Goal: Information Seeking & Learning: Learn about a topic

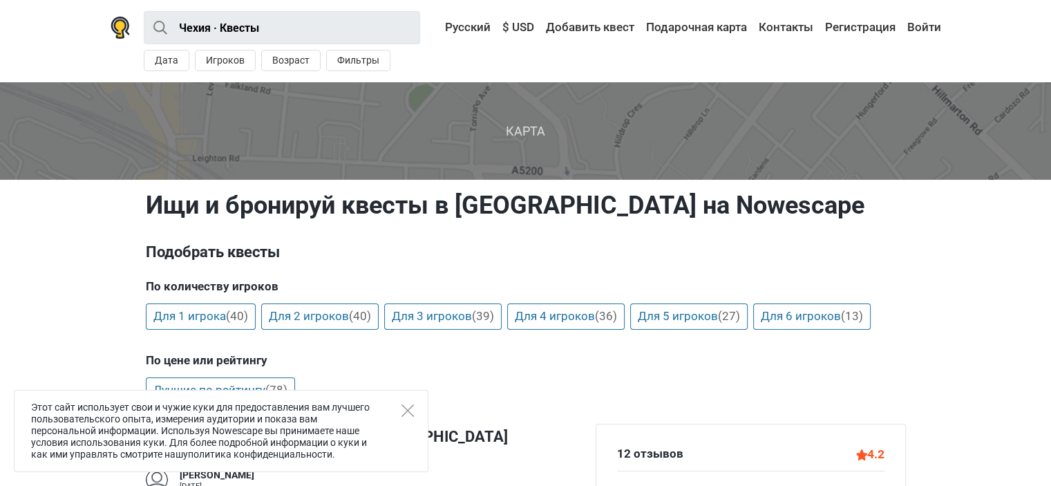
scroll to position [207, 0]
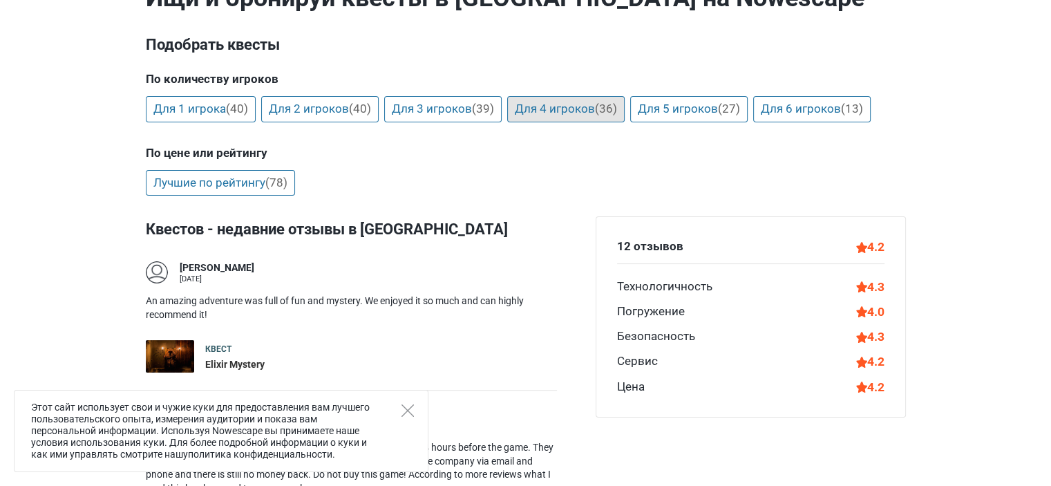
click at [570, 107] on link "Для 4 игроков (36)" at bounding box center [565, 109] width 117 height 26
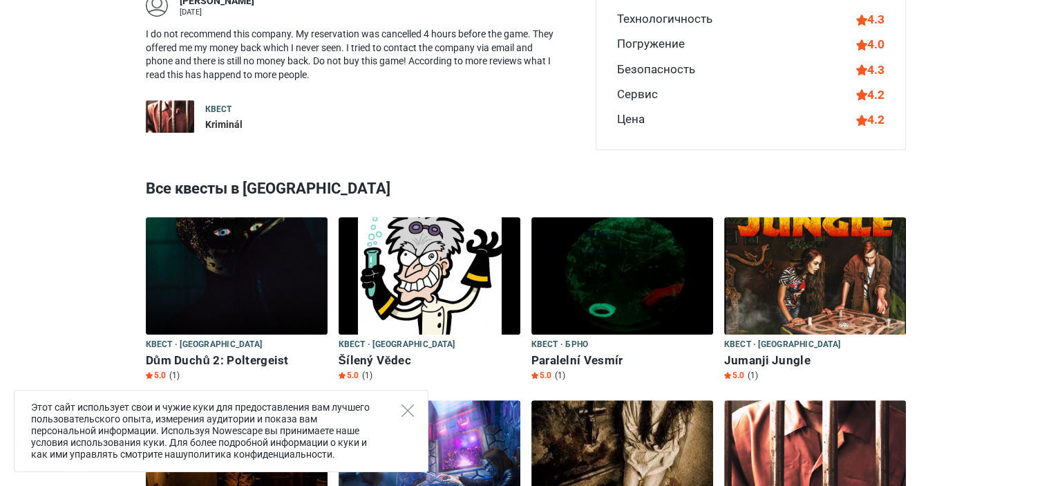
scroll to position [828, 0]
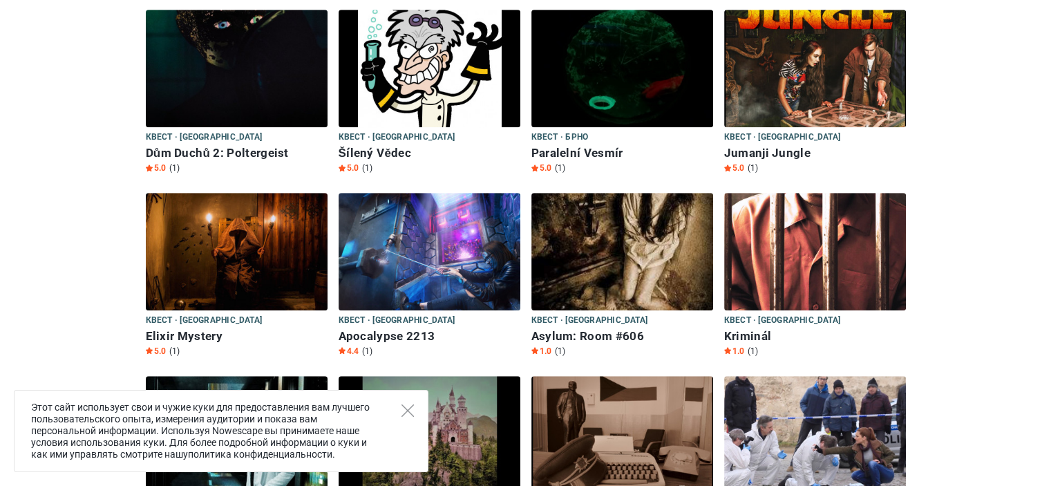
click at [233, 154] on h6 "Dům Duchů 2: Poltergeist" at bounding box center [237, 153] width 182 height 15
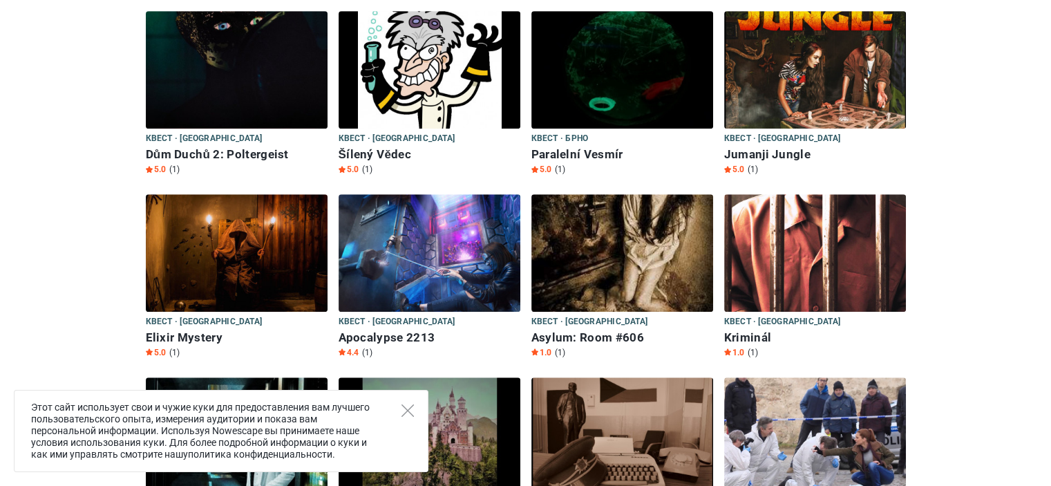
click at [359, 151] on h6 "Šílený Vědec" at bounding box center [430, 154] width 182 height 15
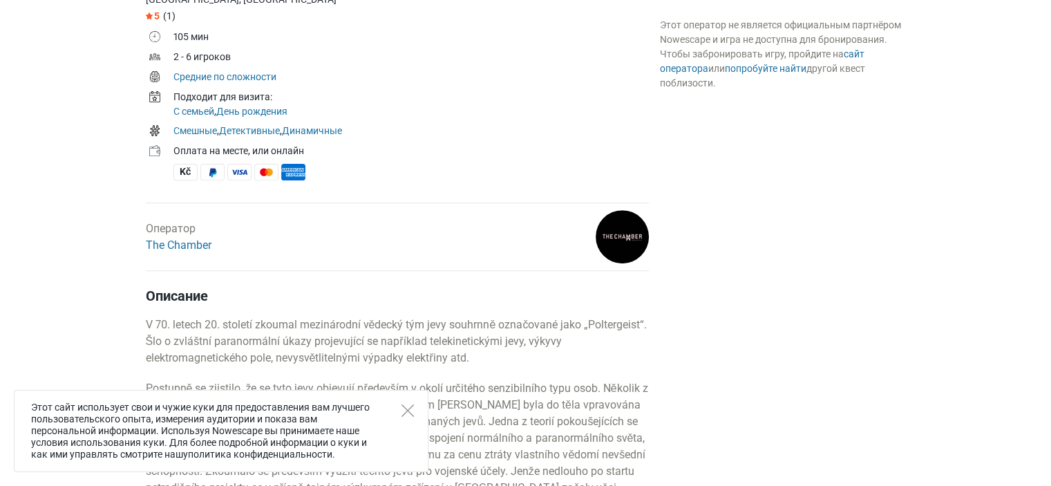
scroll to position [691, 0]
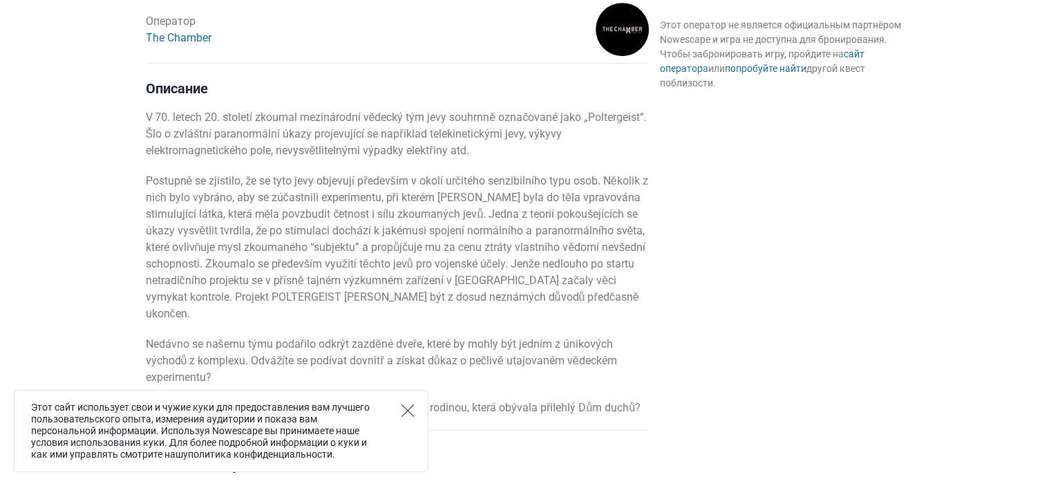
click at [412, 414] on icon "Close" at bounding box center [407, 410] width 12 height 12
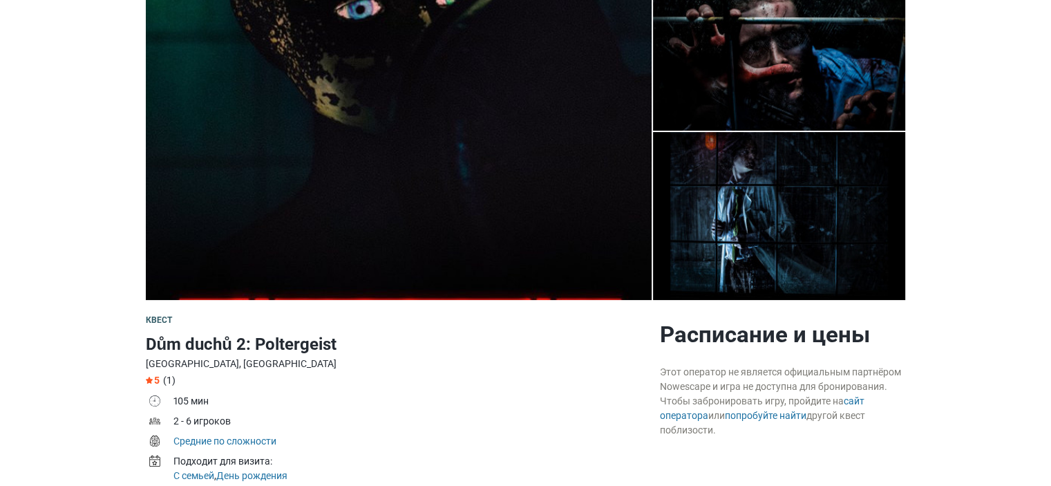
scroll to position [0, 0]
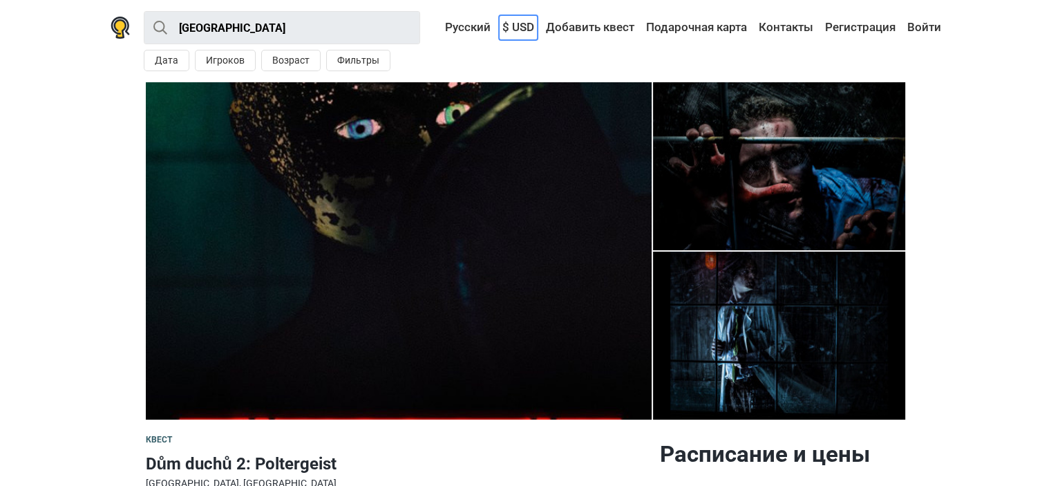
click at [511, 23] on link "$ USD" at bounding box center [518, 27] width 39 height 25
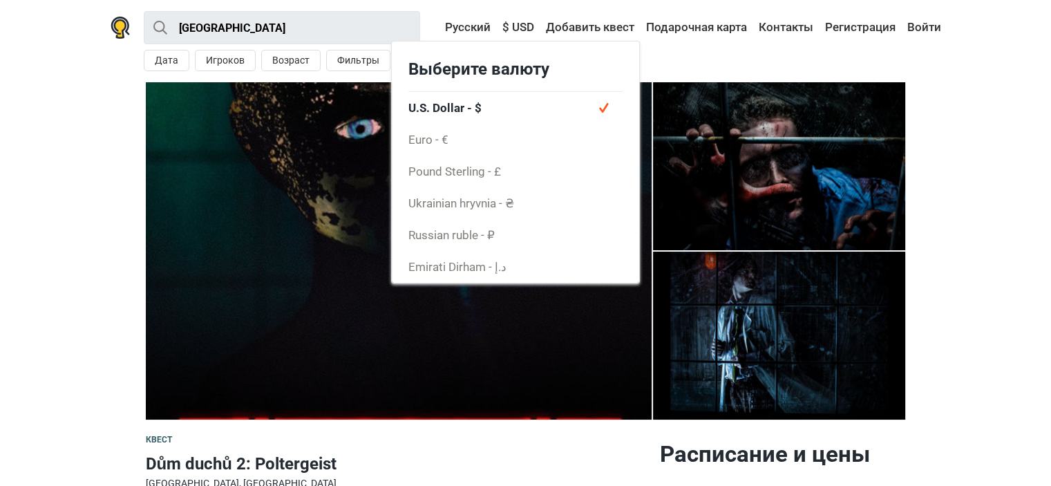
drag, startPoint x: 105, startPoint y: 91, endPoint x: 105, endPoint y: 82, distance: 9.0
click at [105, 82] on section "1 2 3 4" at bounding box center [525, 250] width 1051 height 337
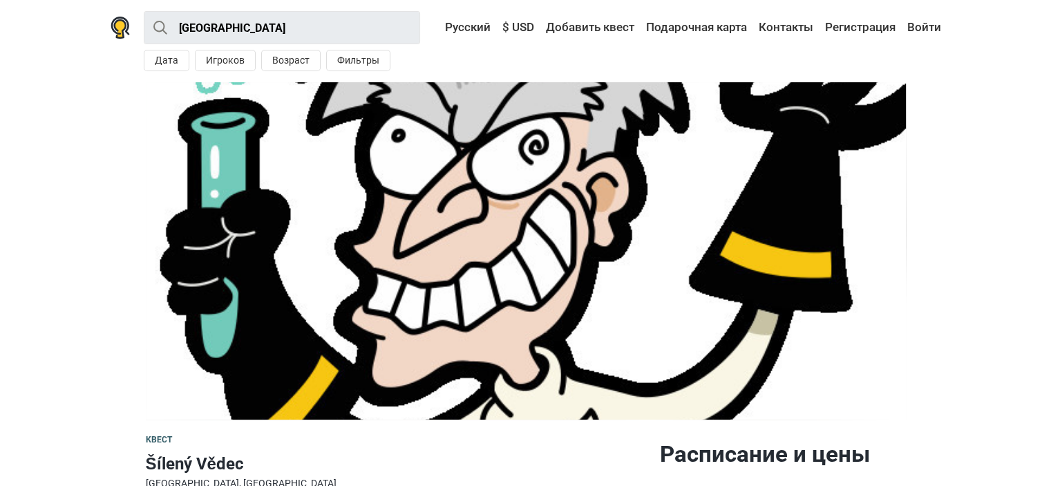
scroll to position [138, 0]
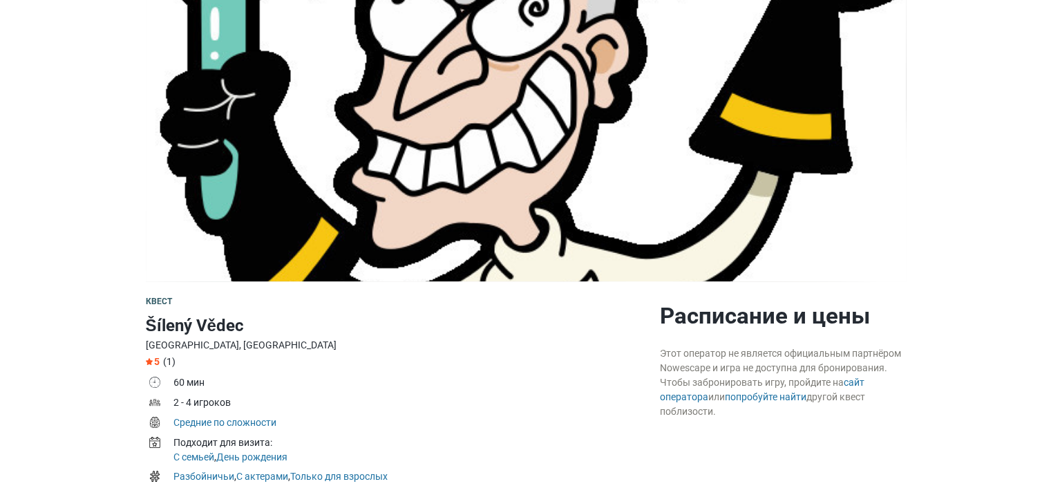
click at [781, 313] on h2 "Расписание и цены" at bounding box center [783, 316] width 246 height 28
click at [859, 380] on link "сайт оператора" at bounding box center [762, 390] width 205 height 26
